Goal: Find specific page/section: Find specific page/section

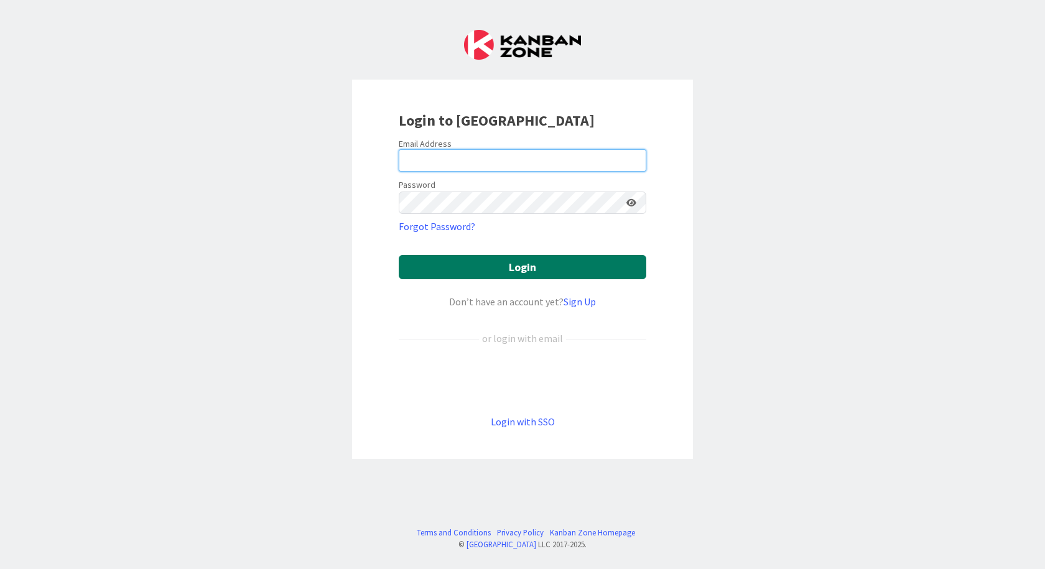
type input "[PERSON_NAME][EMAIL_ADDRESS][DOMAIN_NAME]"
click at [483, 272] on button "Login" at bounding box center [523, 267] width 248 height 24
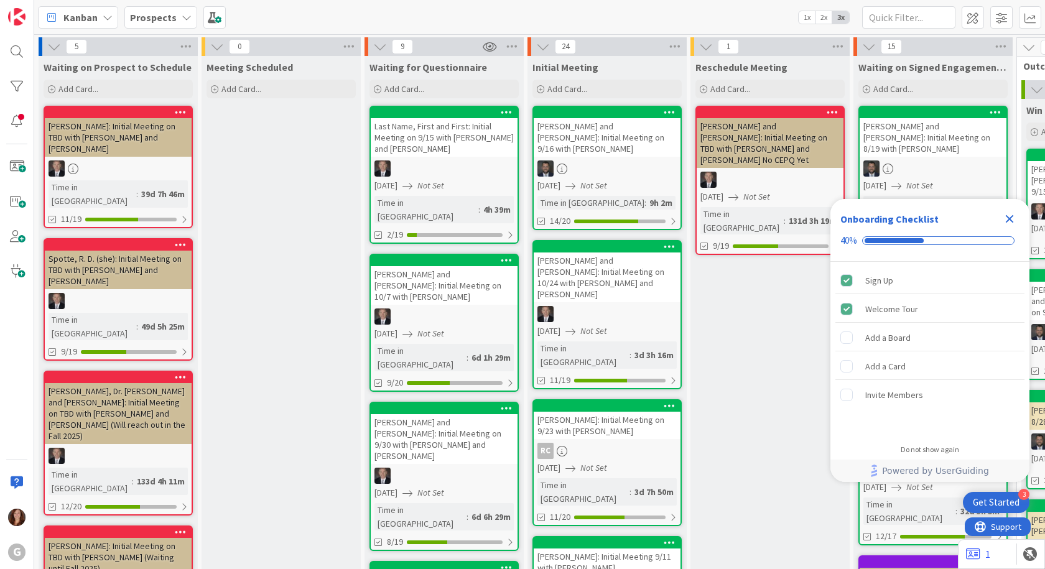
click at [137, 16] on b "Prospects" at bounding box center [153, 17] width 47 height 12
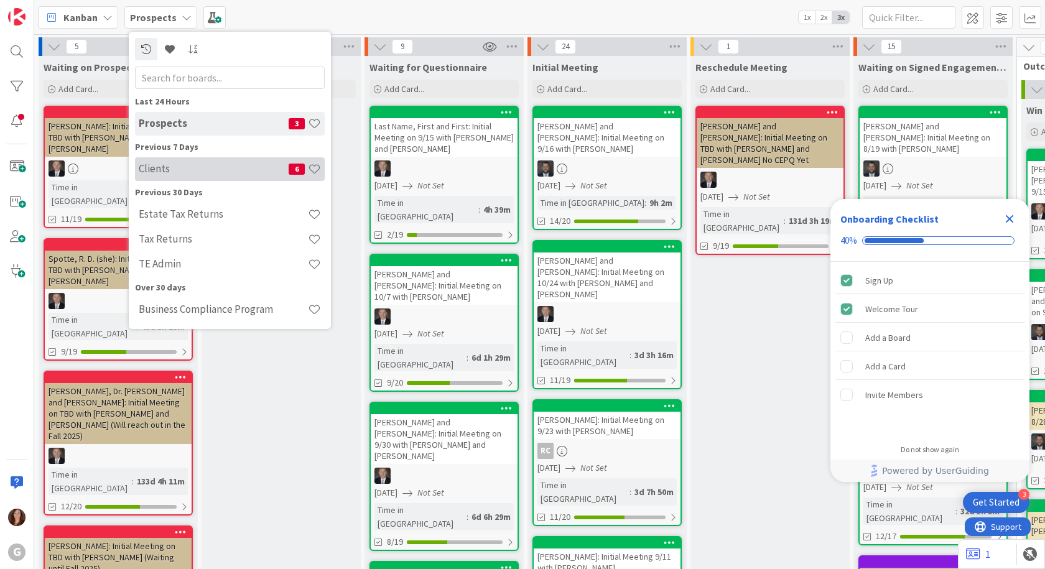
click at [146, 169] on h4 "Clients" at bounding box center [214, 168] width 150 height 12
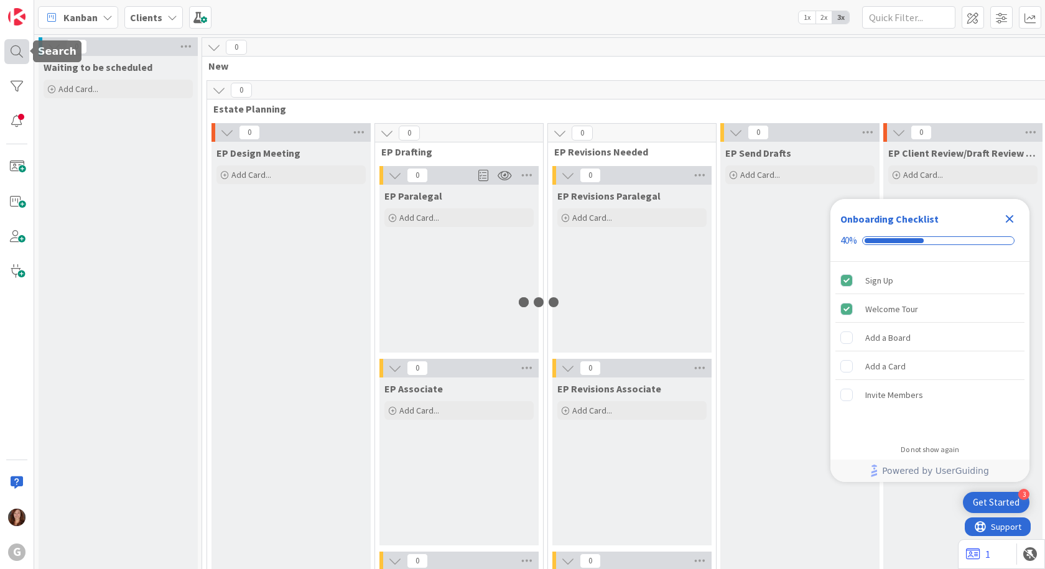
click at [15, 54] on div at bounding box center [16, 51] width 25 height 25
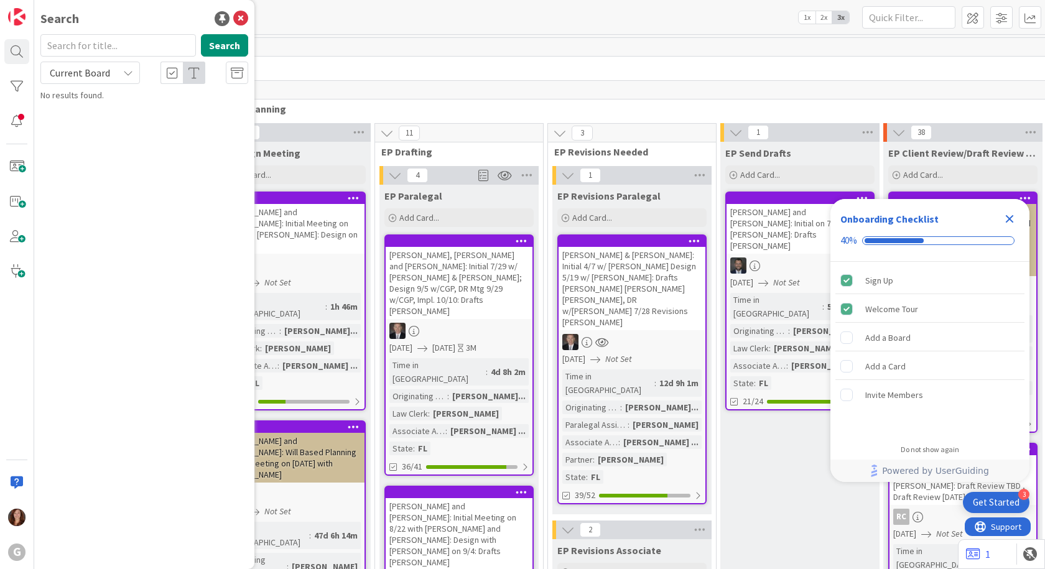
click at [82, 47] on input "text" at bounding box center [118, 45] width 156 height 22
type input "duerig"
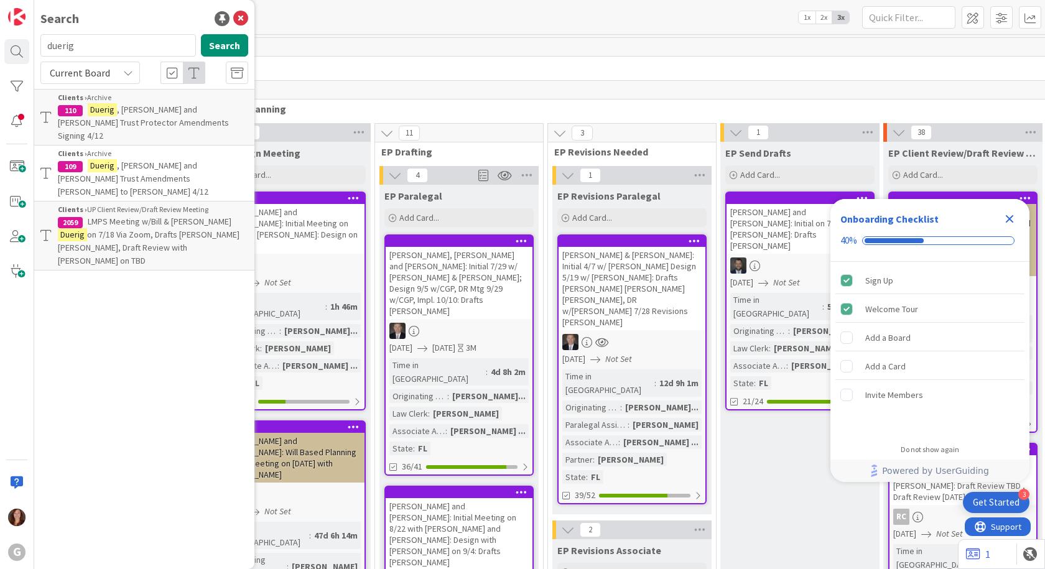
click at [139, 113] on span ", [PERSON_NAME] and [PERSON_NAME] Trust Protector Amendments Signing 4/12" at bounding box center [143, 122] width 171 height 37
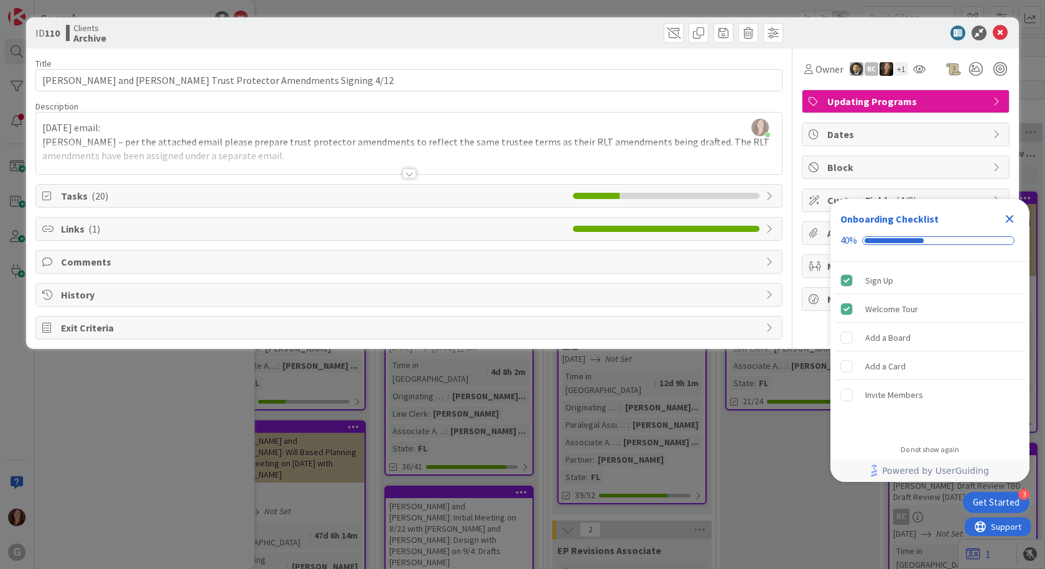
click at [170, 131] on div "[PERSON_NAME] just joined [DATE] email: [PERSON_NAME] – per the attached email …" at bounding box center [409, 144] width 746 height 62
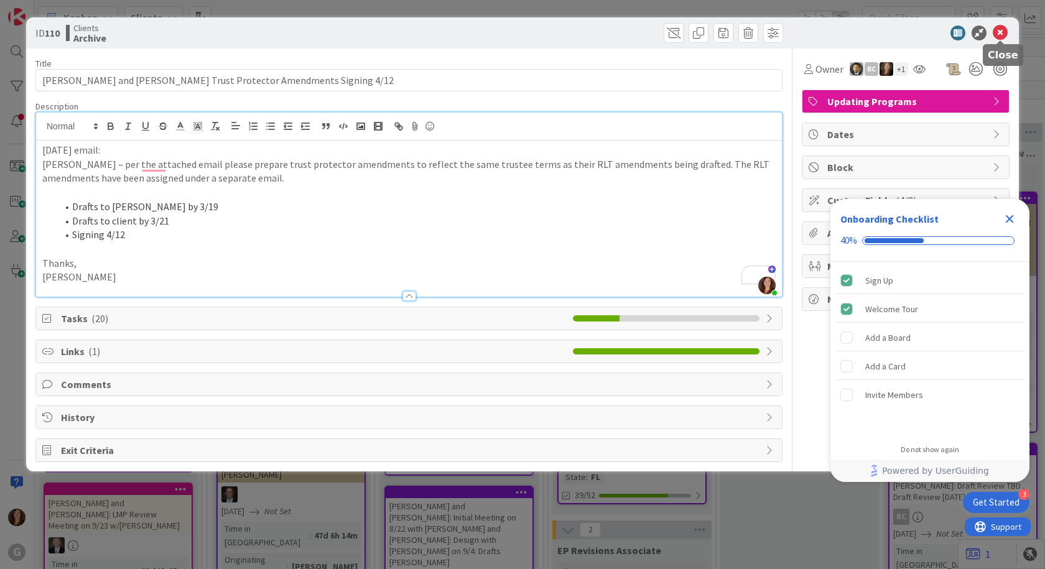
click at [1004, 36] on icon at bounding box center [1000, 33] width 15 height 15
